Goal: Task Accomplishment & Management: Manage account settings

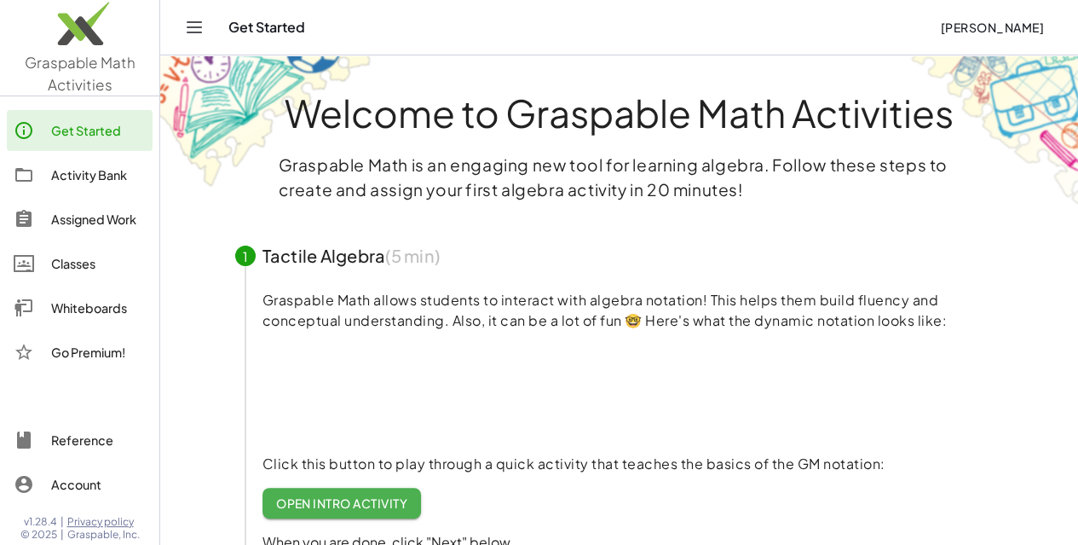
click at [100, 179] on div "Activity Bank" at bounding box center [98, 175] width 95 height 20
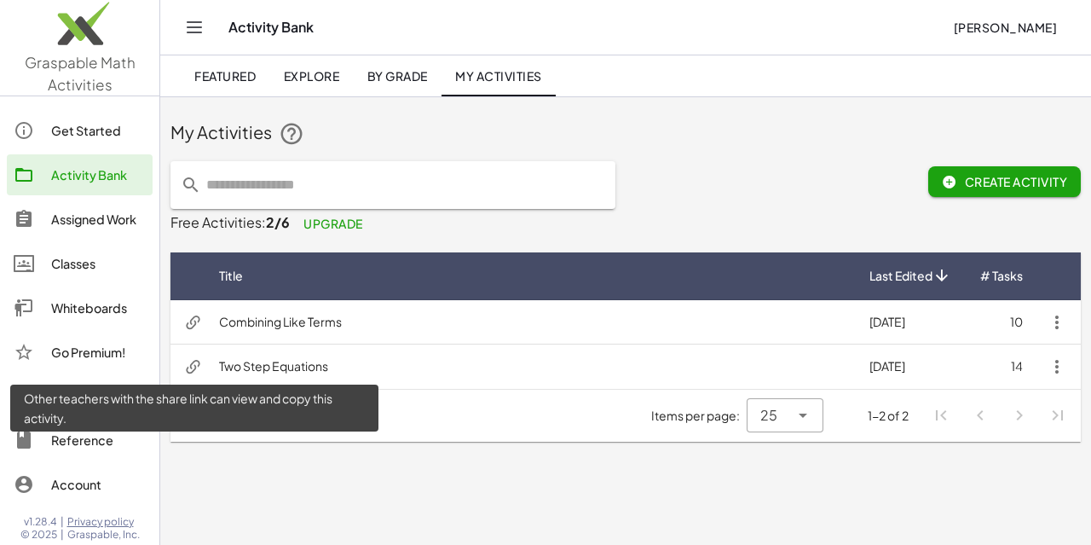
click at [194, 364] on icon at bounding box center [193, 367] width 18 height 18
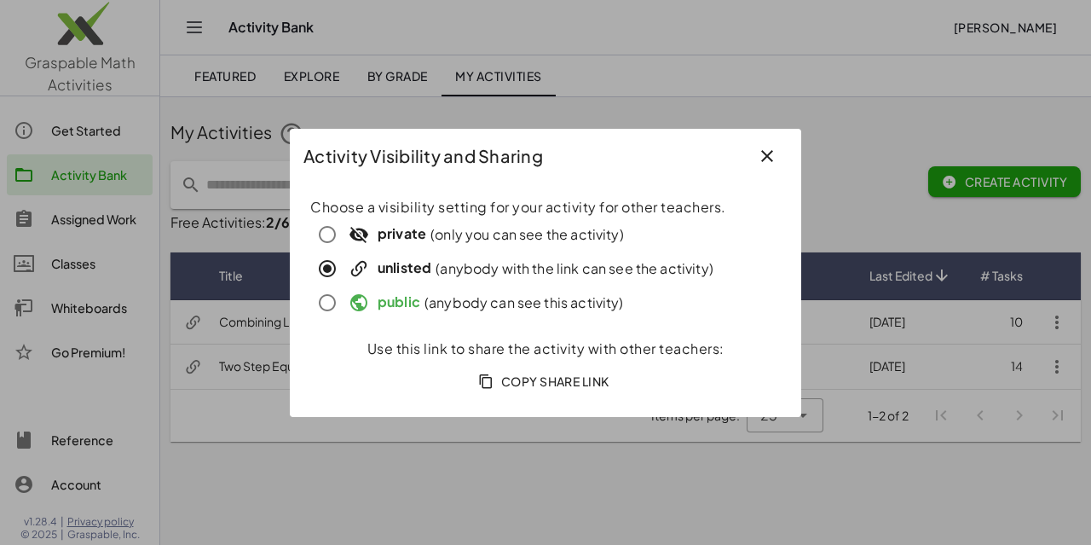
click at [766, 162] on icon "button" at bounding box center [767, 156] width 20 height 20
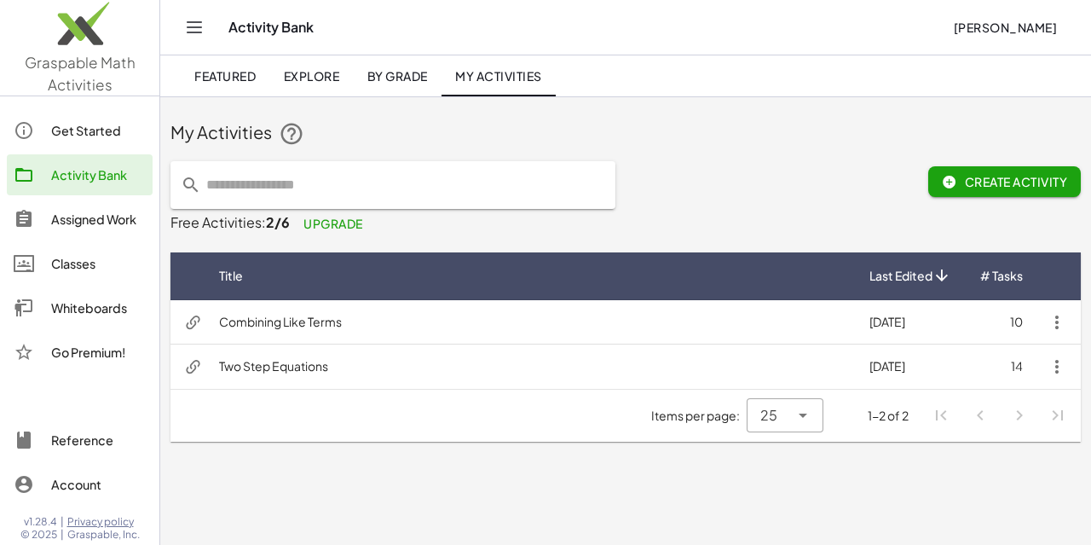
click at [1047, 372] on icon "button" at bounding box center [1057, 366] width 20 height 20
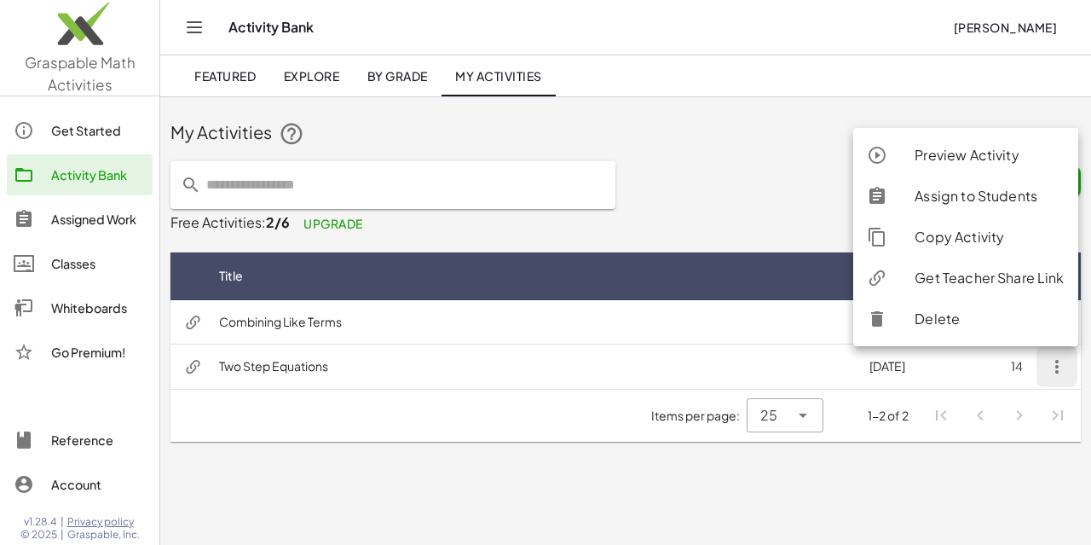
click at [944, 196] on div "Assign to Students" at bounding box center [989, 196] width 149 height 20
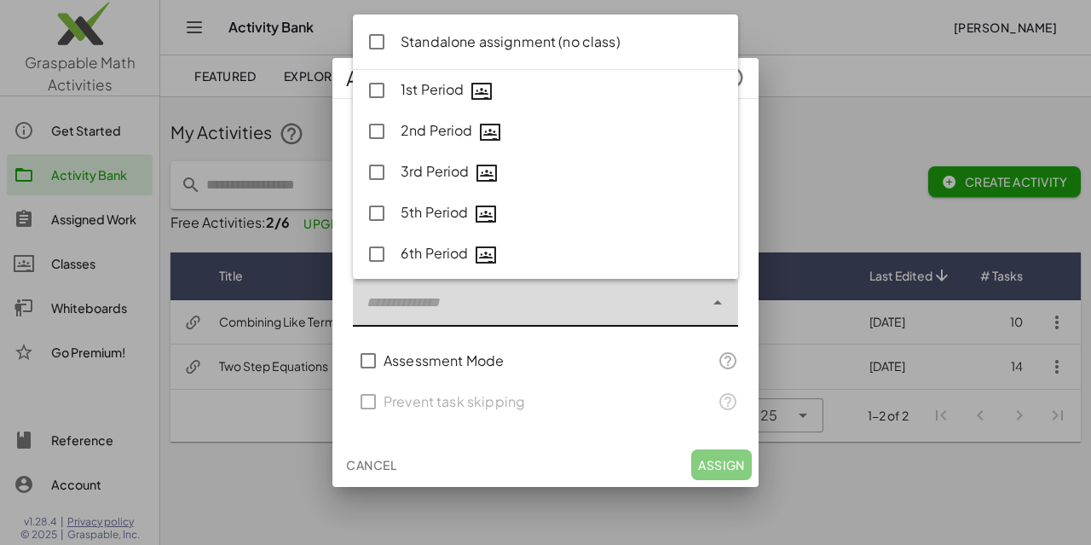
click at [713, 302] on icon at bounding box center [717, 302] width 20 height 20
type input "**********"
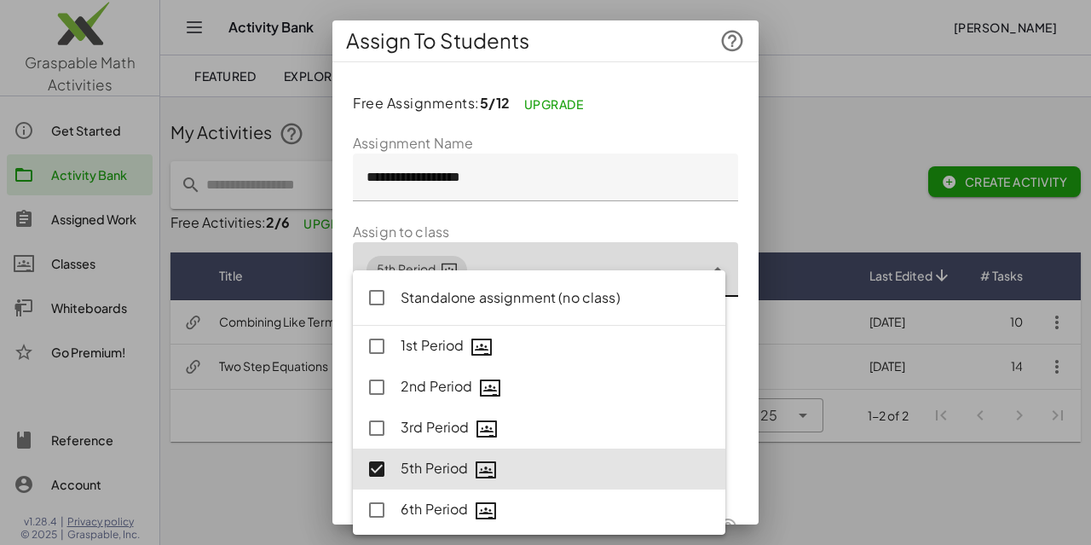
click at [803, 71] on div at bounding box center [545, 272] width 1091 height 545
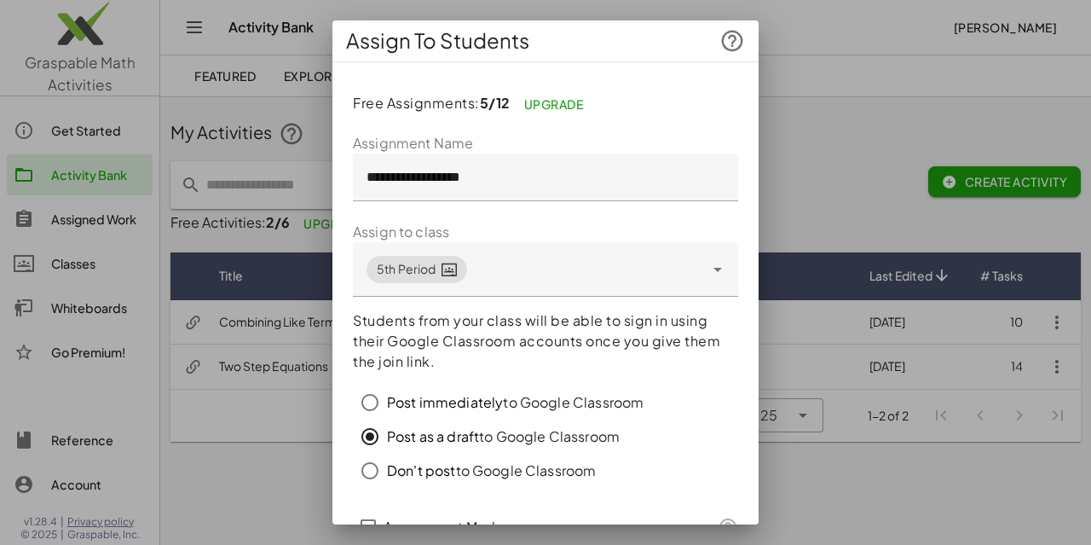
click at [814, 45] on div at bounding box center [545, 272] width 1091 height 545
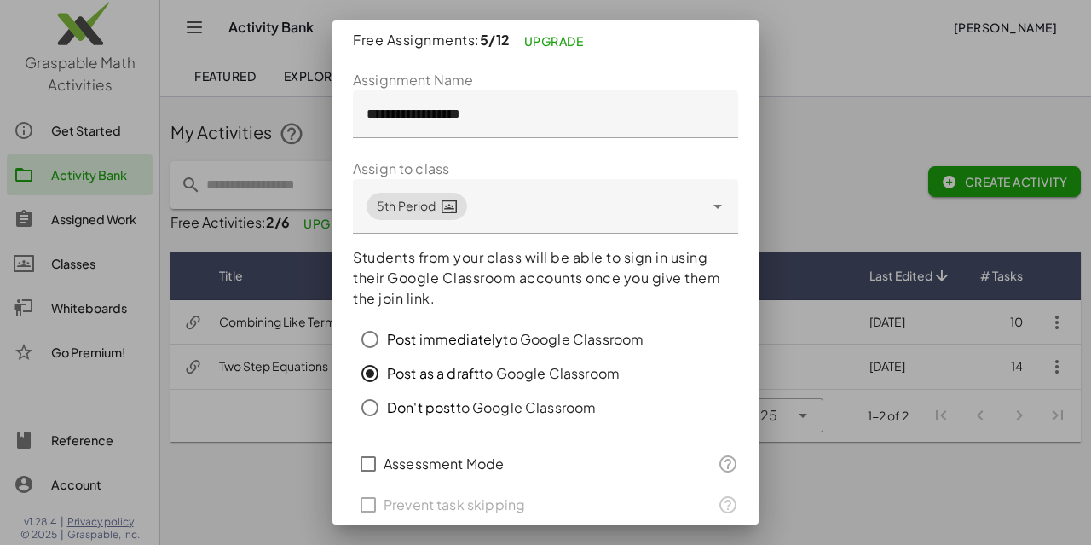
scroll to position [128, 0]
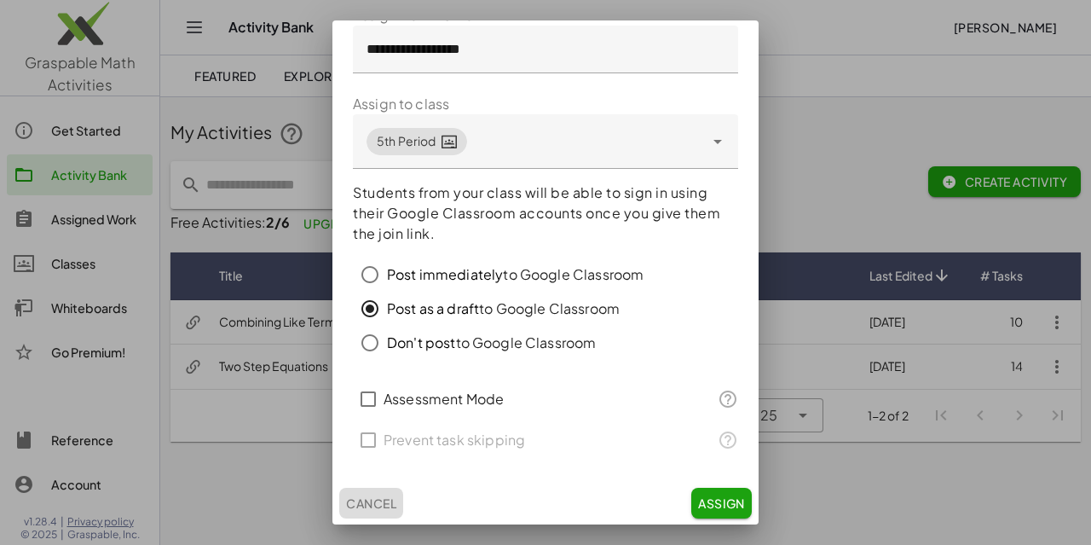
click at [361, 499] on span "Cancel" at bounding box center [371, 502] width 50 height 15
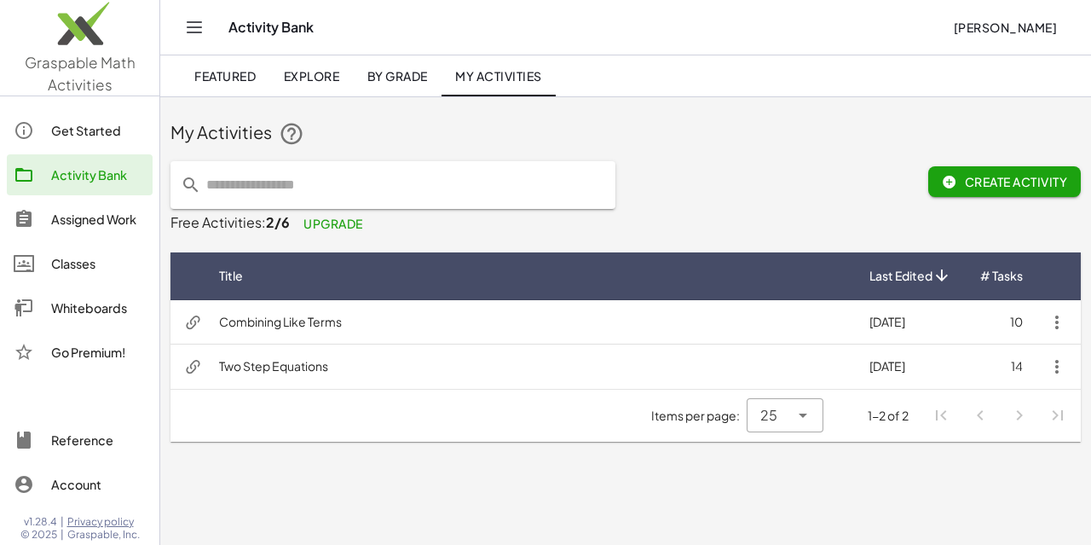
click at [94, 218] on div "Assigned Work" at bounding box center [98, 219] width 95 height 20
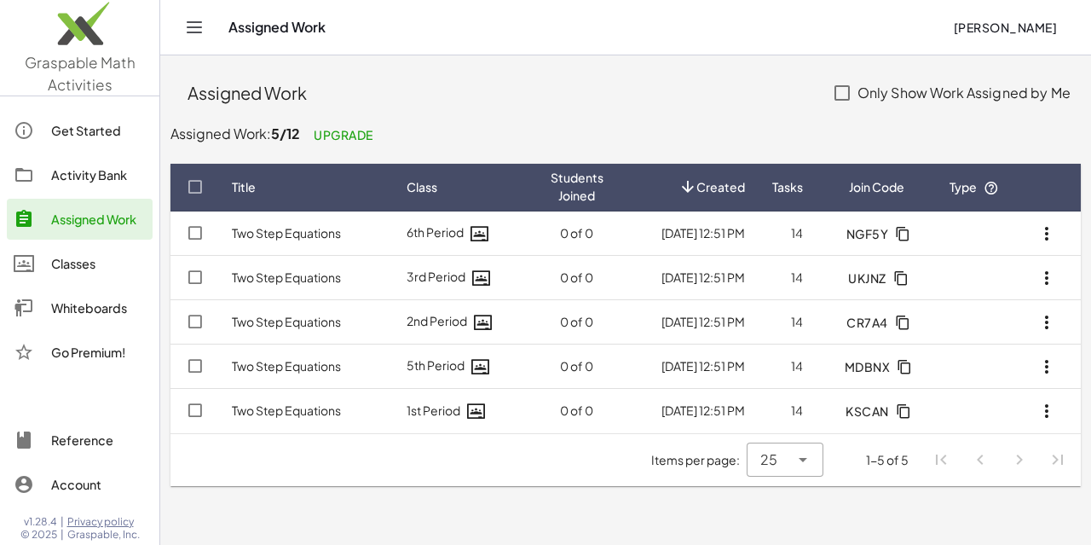
click at [377, 364] on td "Two Step Equations" at bounding box center [305, 366] width 175 height 44
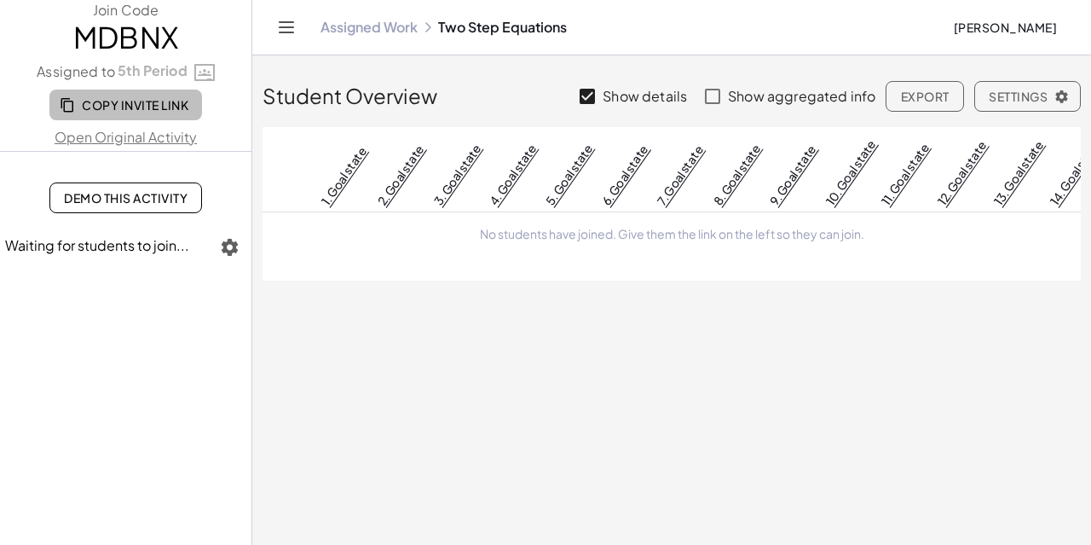
click at [150, 108] on span "Copy Invite Link" at bounding box center [125, 104] width 125 height 15
